Goal: Task Accomplishment & Management: Use online tool/utility

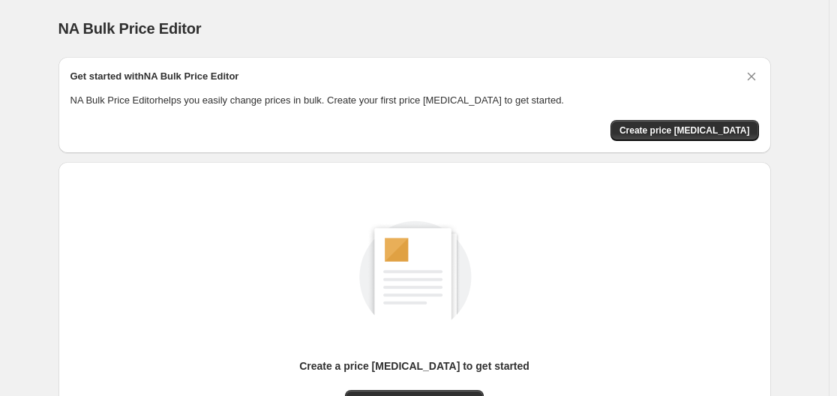
scroll to position [166, 0]
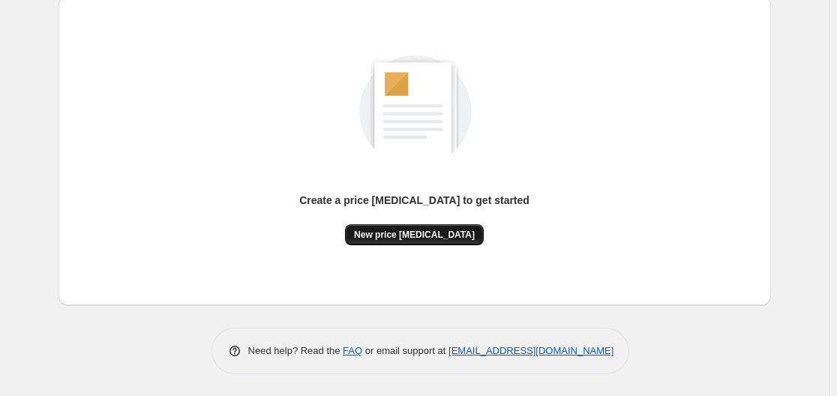
click at [433, 236] on span "New price [MEDICAL_DATA]" at bounding box center [414, 235] width 121 height 12
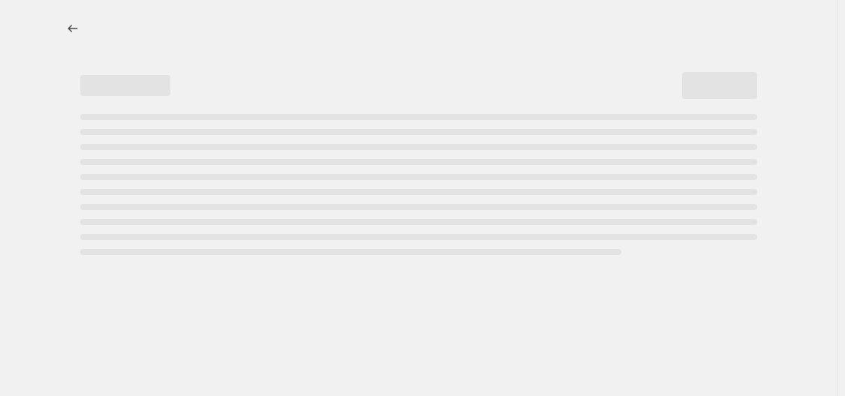
select select "percentage"
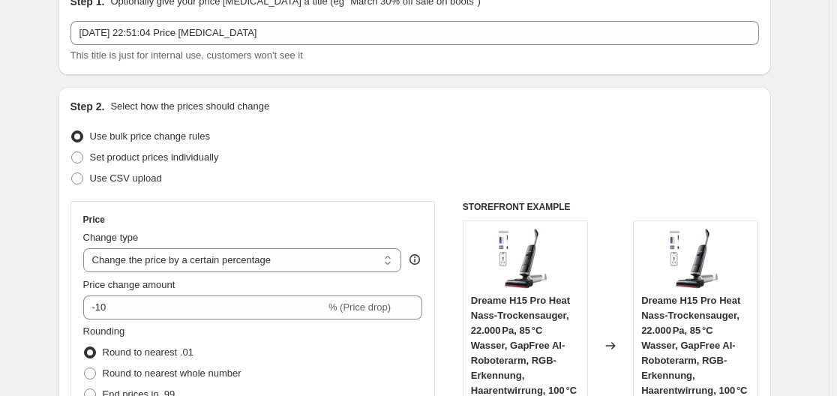
scroll to position [225, 0]
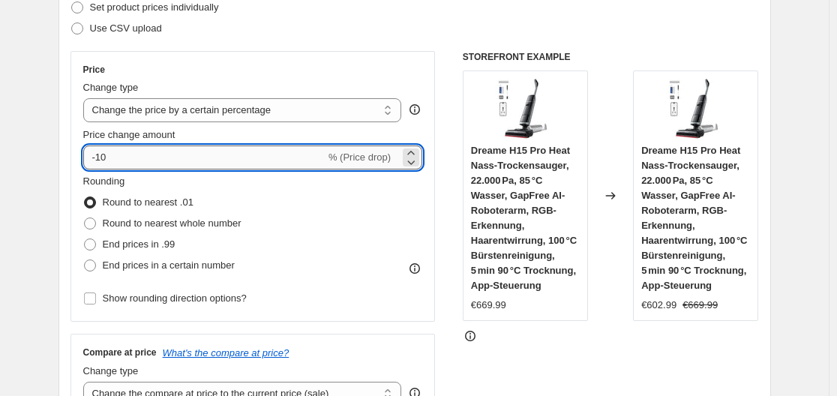
drag, startPoint x: 98, startPoint y: 157, endPoint x: 121, endPoint y: 160, distance: 22.7
click at [121, 160] on input "-10" at bounding box center [204, 158] width 242 height 24
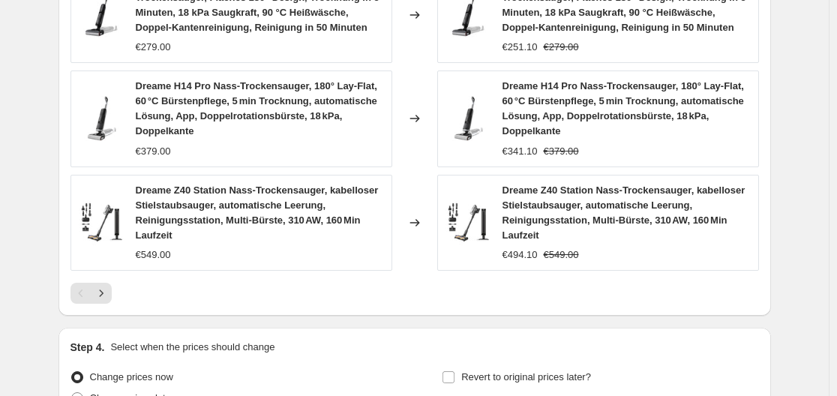
scroll to position [1263, 0]
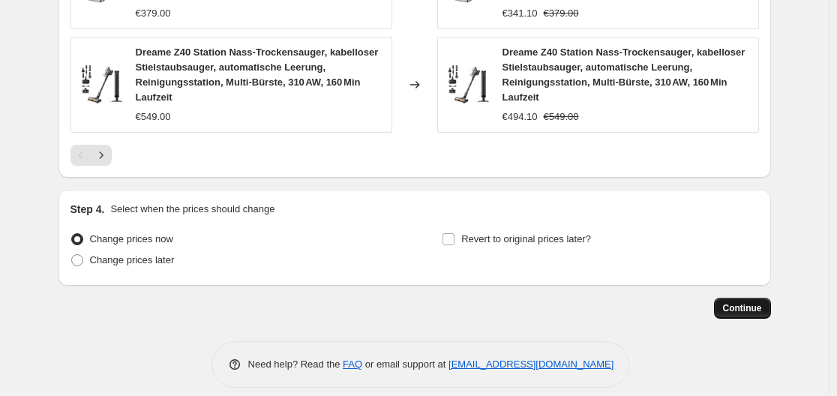
type input "-30"
click at [749, 302] on span "Continue" at bounding box center [742, 308] width 39 height 12
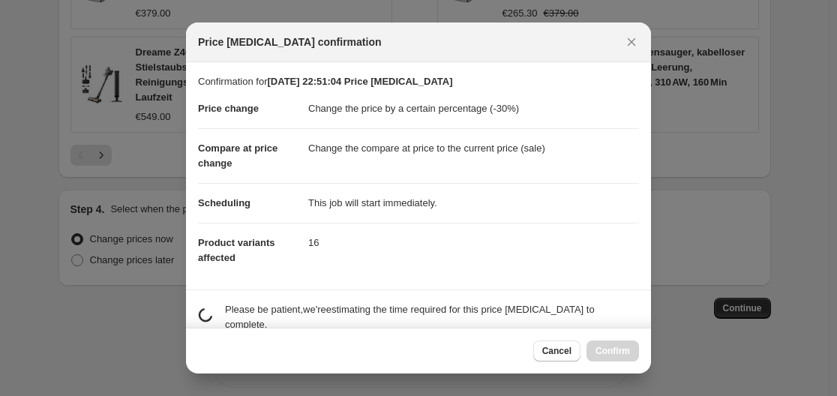
scroll to position [0, 0]
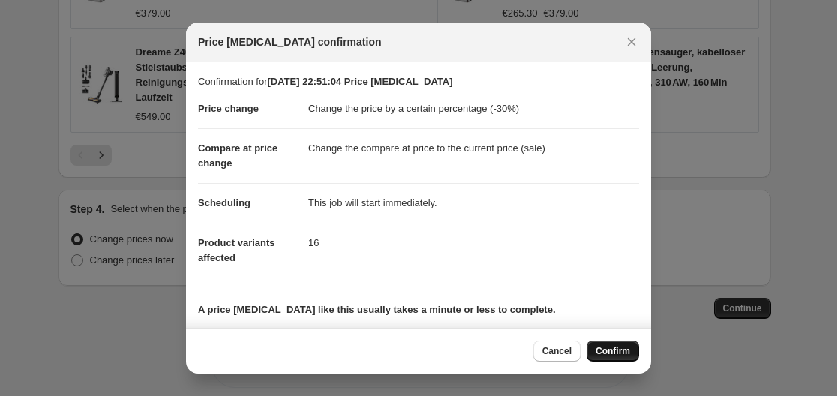
click at [613, 347] on span "Confirm" at bounding box center [613, 351] width 35 height 12
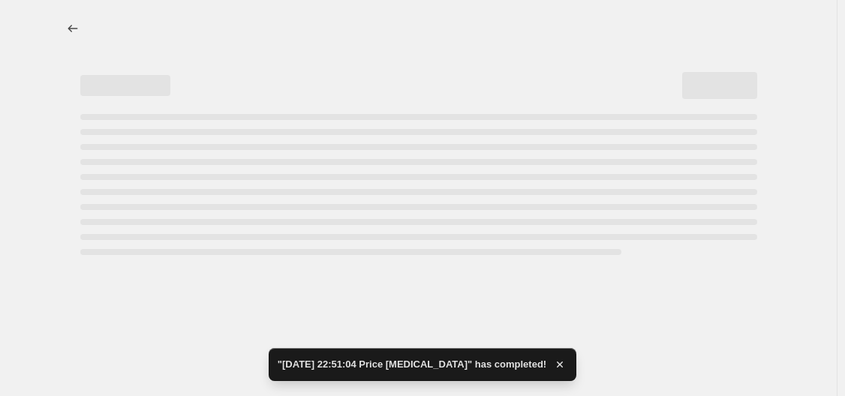
select select "percentage"
